Goal: Go to known website: Go to known website

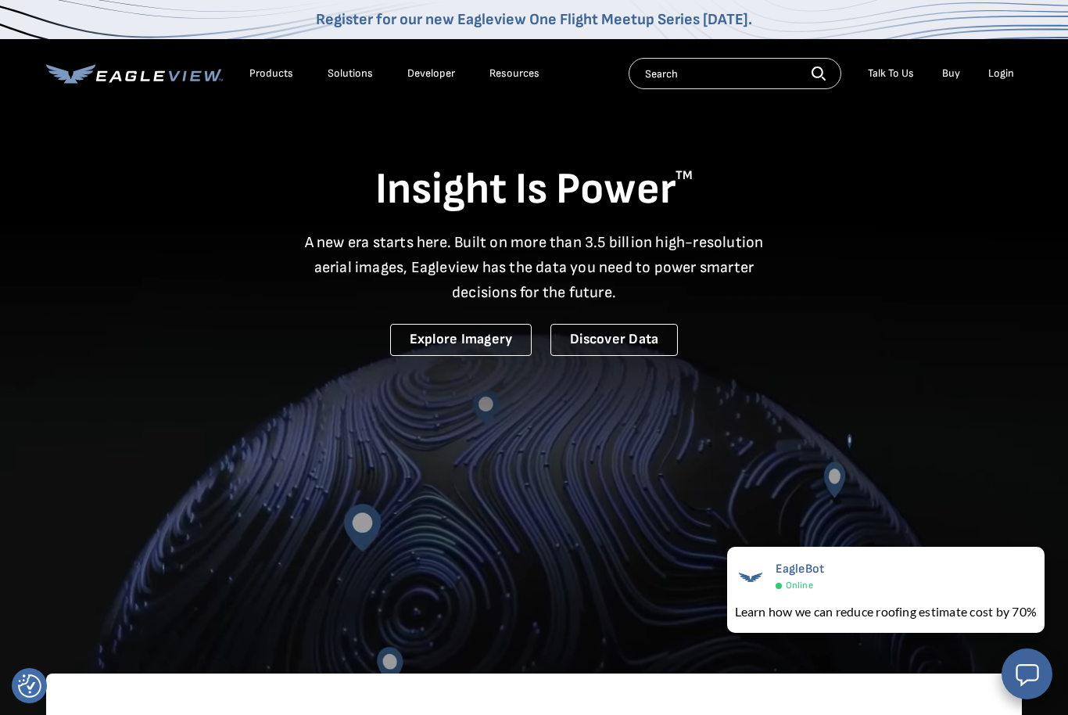
click at [1002, 79] on div "Login" at bounding box center [1002, 73] width 26 height 14
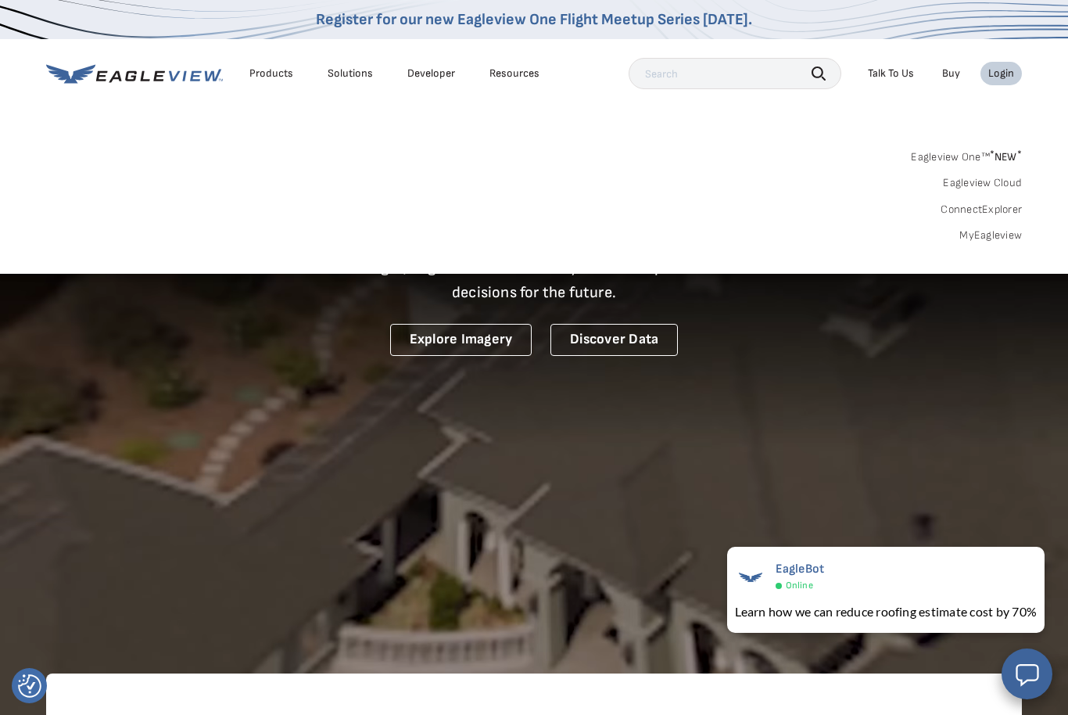
click at [986, 239] on link "MyEagleview" at bounding box center [991, 235] width 63 height 14
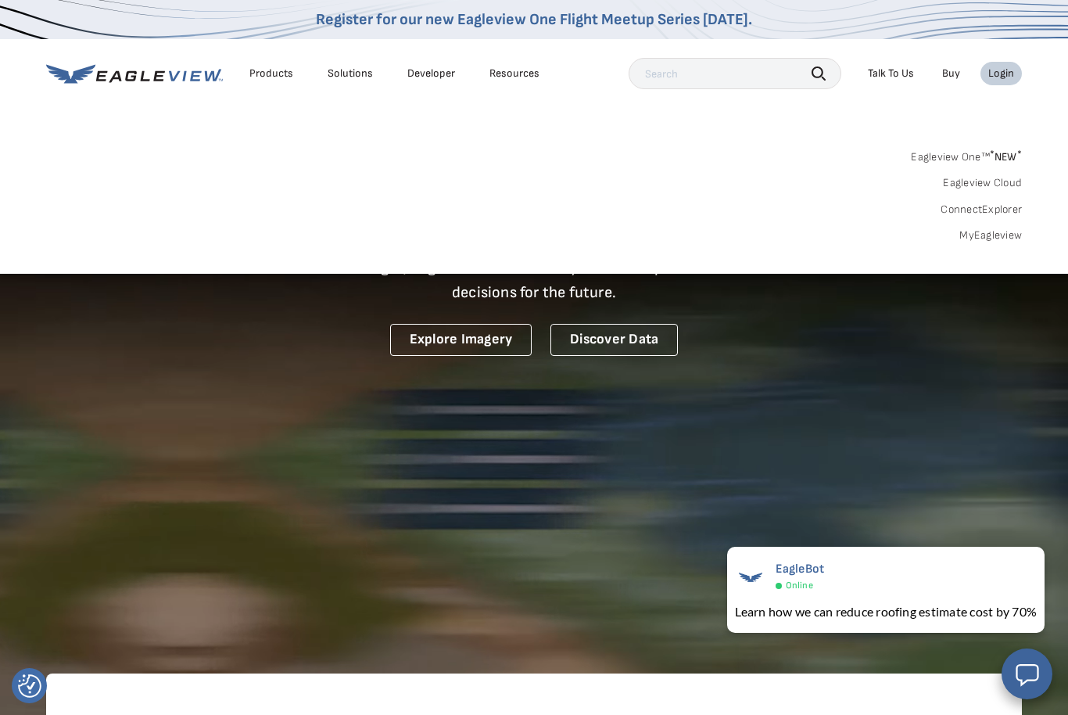
click at [1002, 235] on link "MyEagleview" at bounding box center [991, 235] width 63 height 14
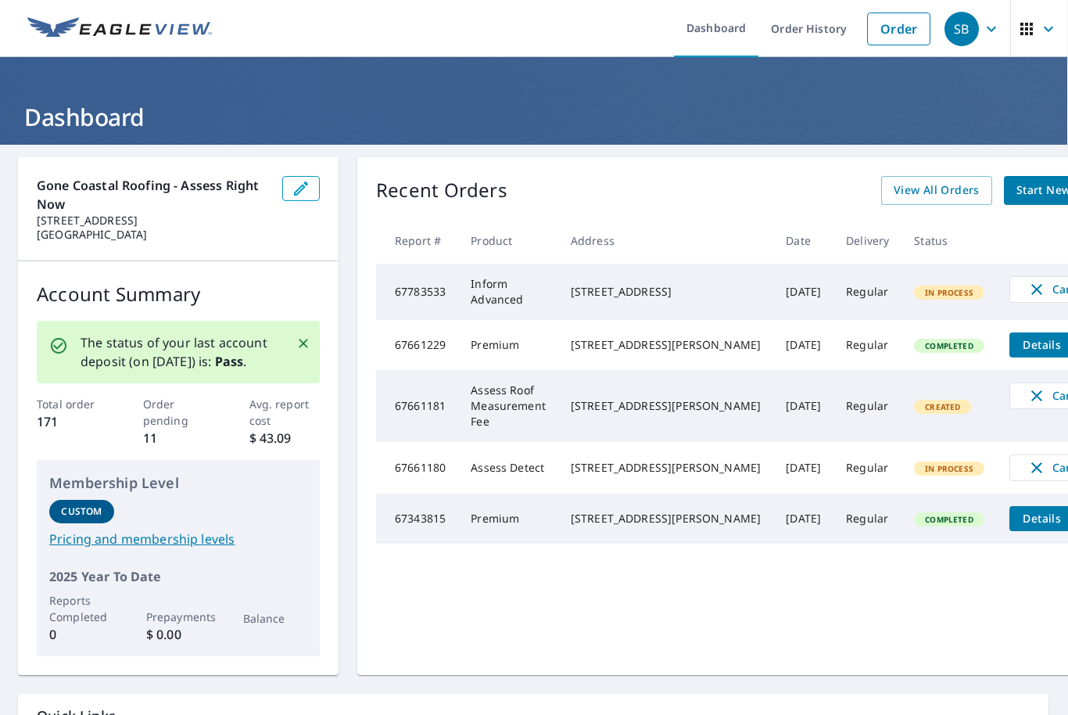
scroll to position [0, 1]
